Goal: Use online tool/utility: Use online tool/utility

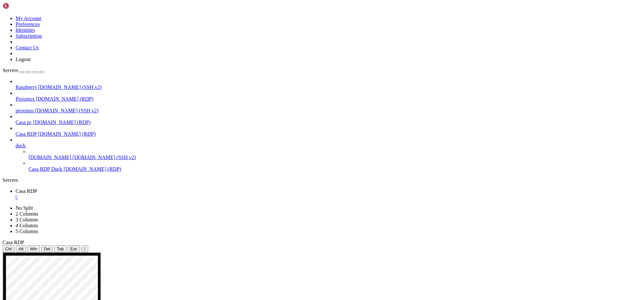
drag, startPoint x: 214, startPoint y: 256, endPoint x: 294, endPoint y: 254, distance: 80.1
